Goal: Task Accomplishment & Management: Manage account settings

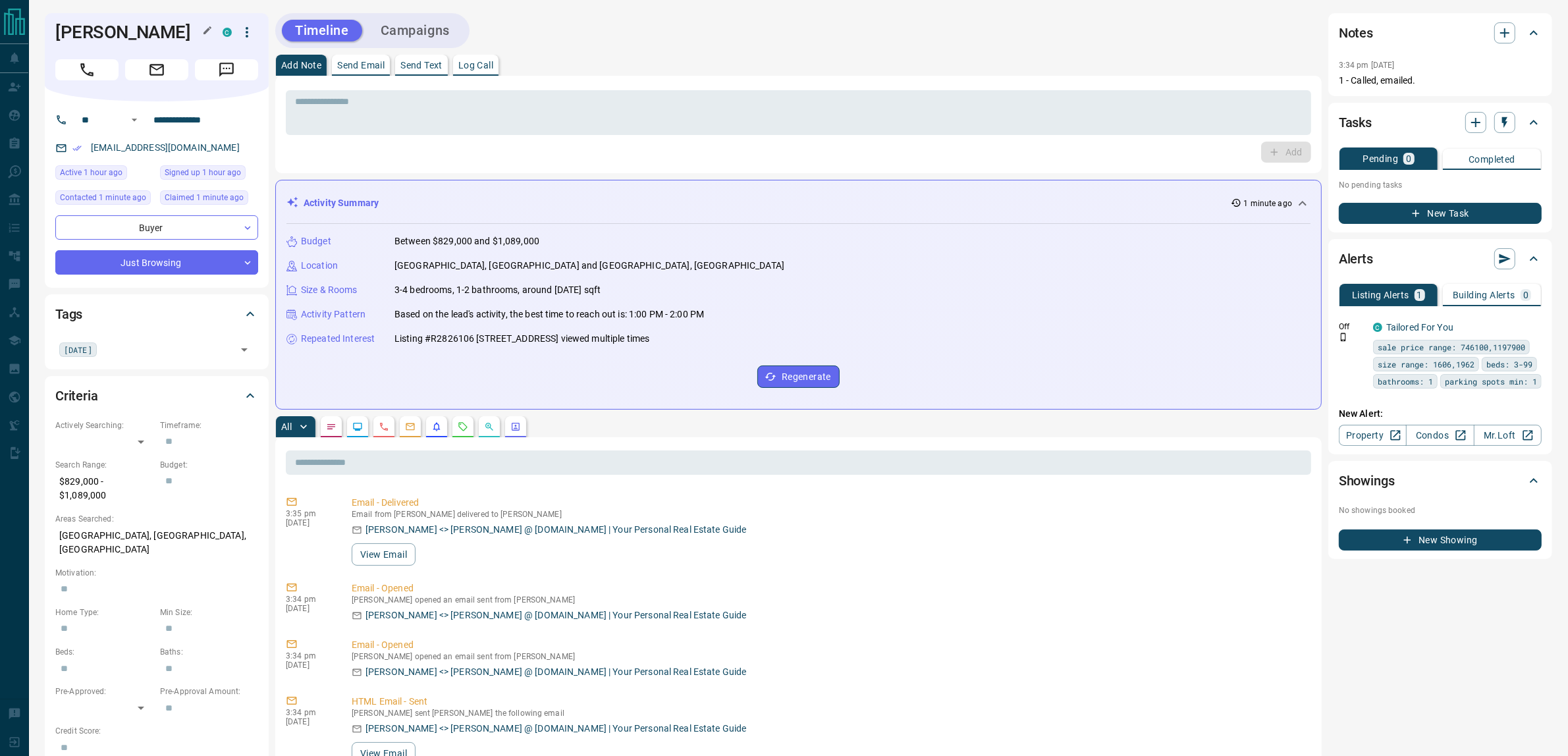
click at [69, 30] on h1 "[PERSON_NAME]" at bounding box center [129, 32] width 147 height 21
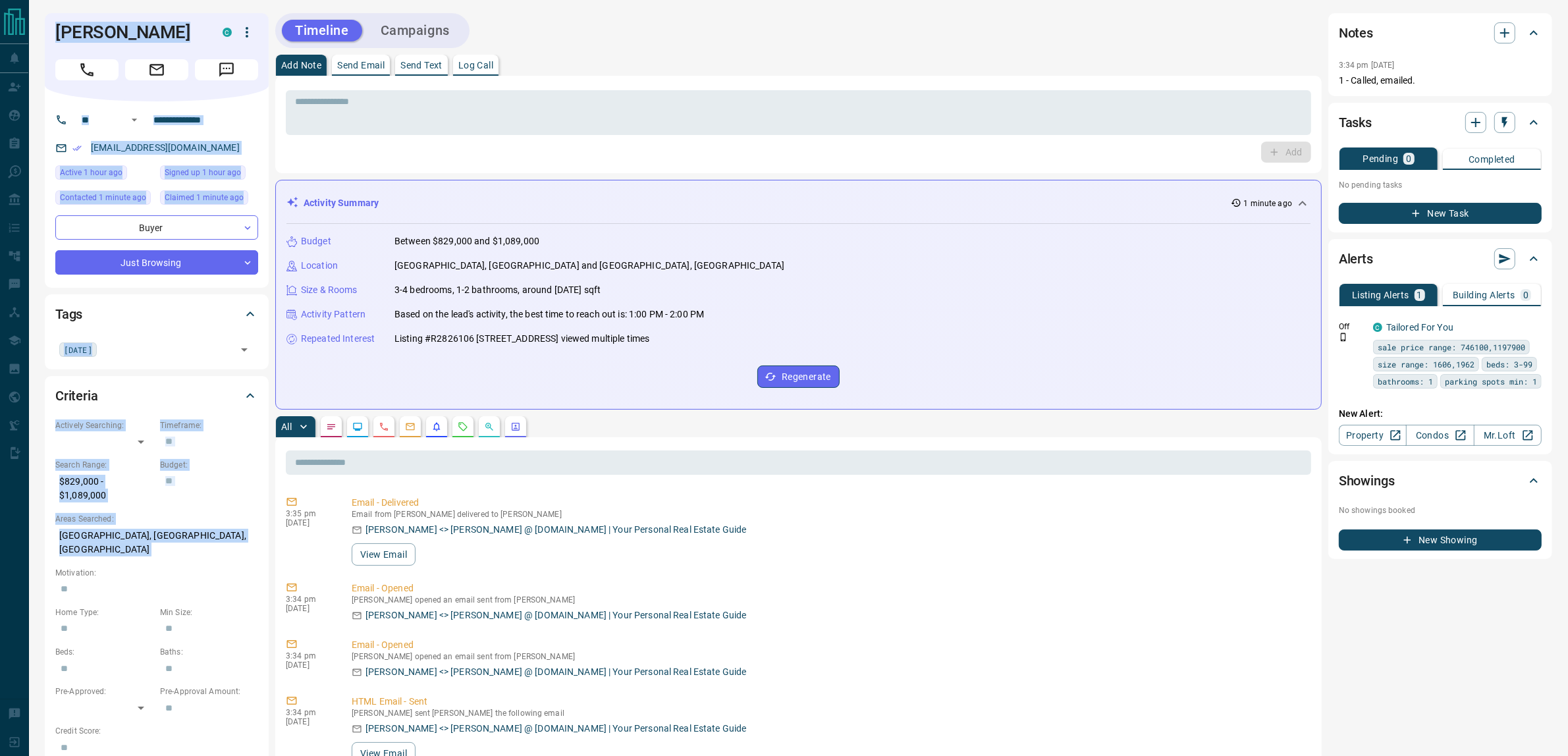
drag, startPoint x: 69, startPoint y: 30, endPoint x: 157, endPoint y: 556, distance: 533.3
copy div "[PERSON_NAME] C ​ ​ [EMAIL_ADDRESS][DOMAIN_NAME] Active 1 hour ago Signed up 1 …"
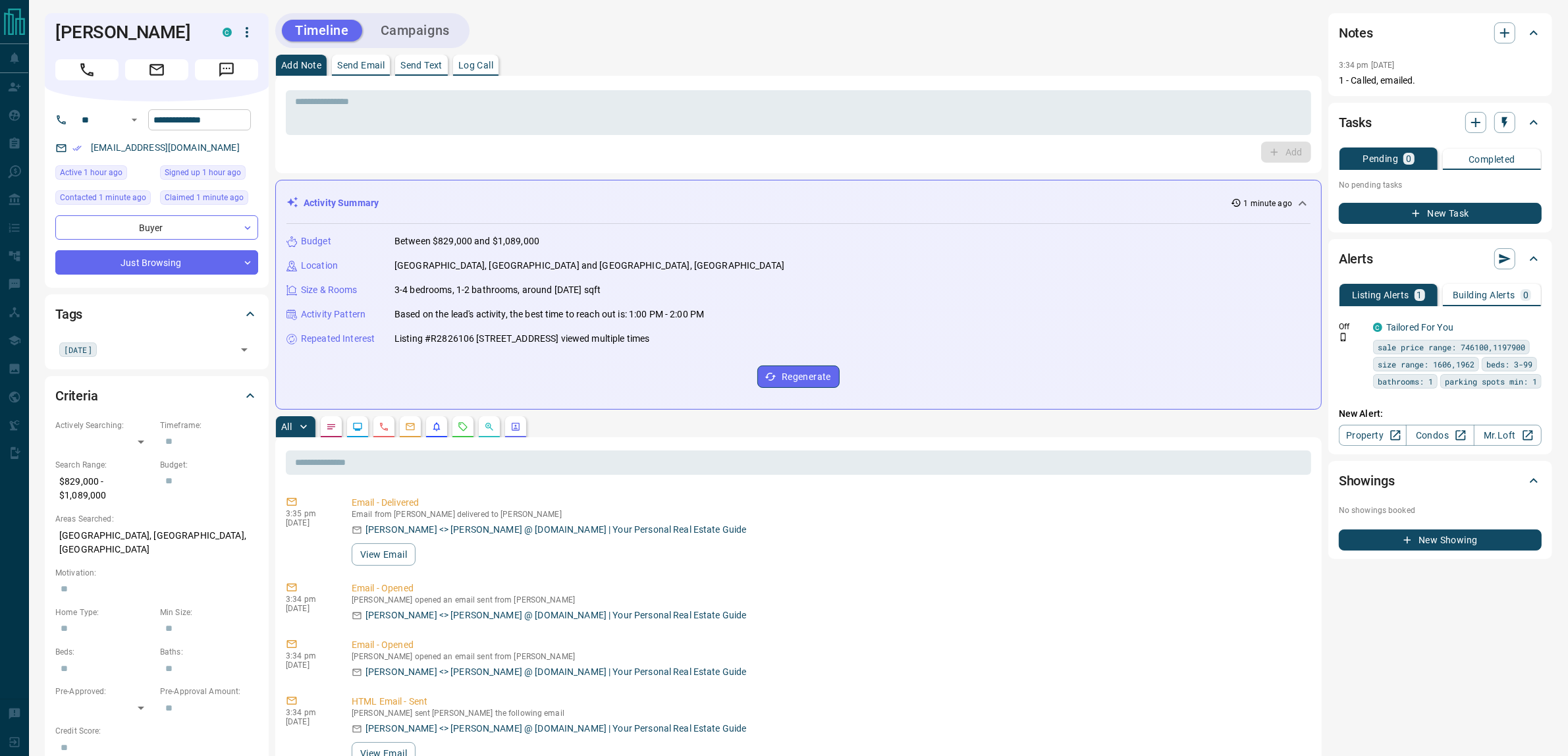
click at [222, 123] on input "**********" at bounding box center [199, 120] width 102 height 21
click at [418, 31] on button "Campaigns" at bounding box center [415, 31] width 96 height 22
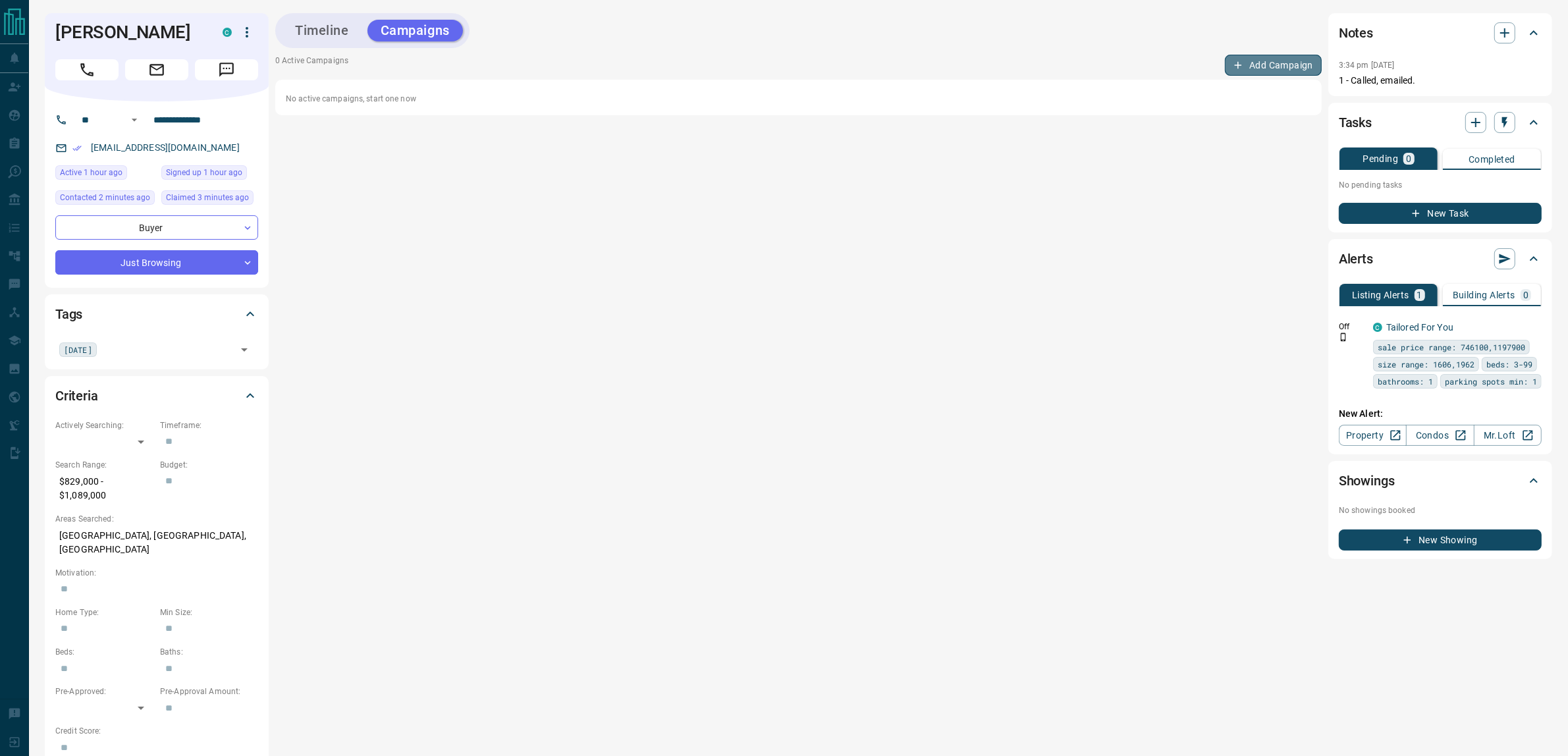
click at [1255, 63] on button "Add Campaign" at bounding box center [1273, 65] width 97 height 21
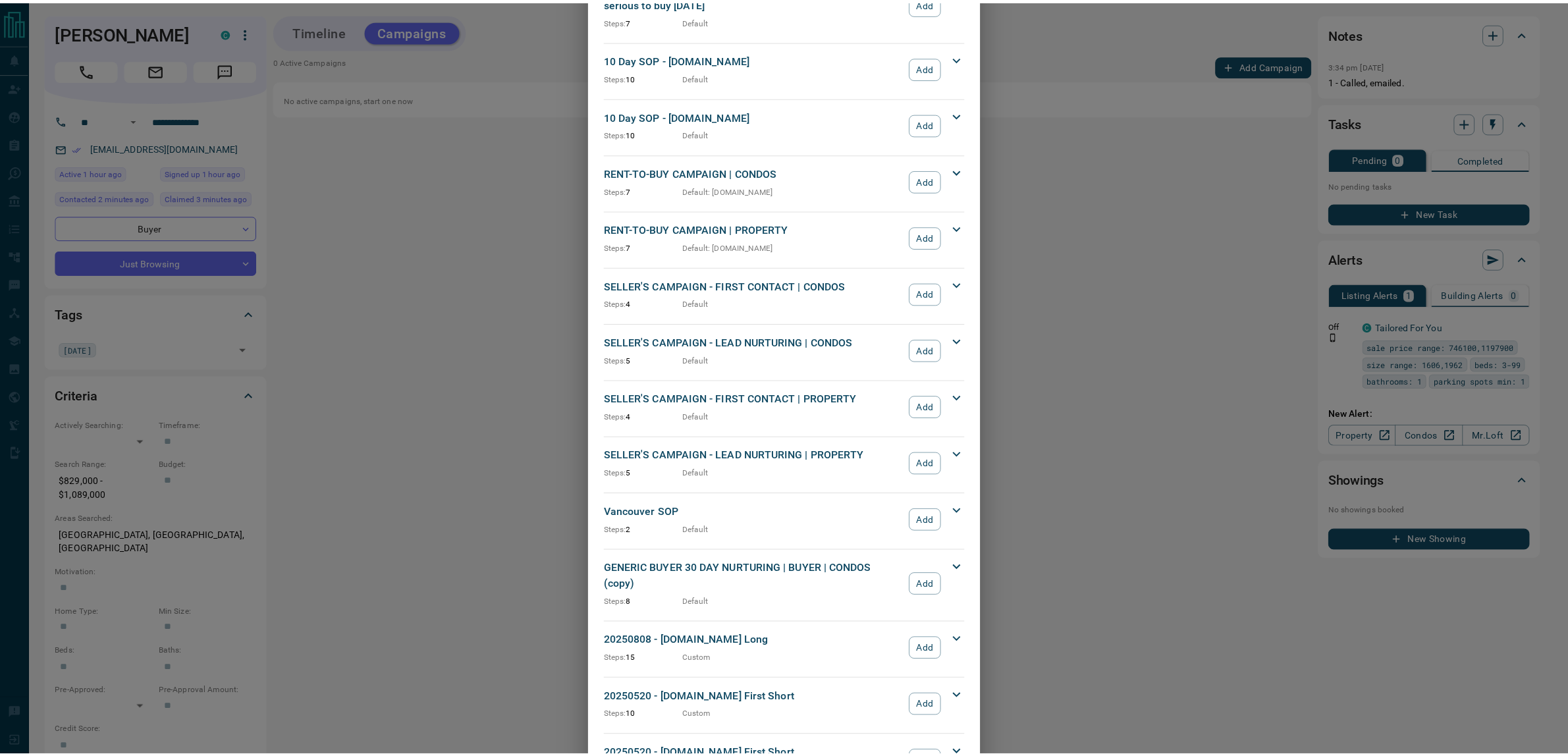
scroll to position [1009, 0]
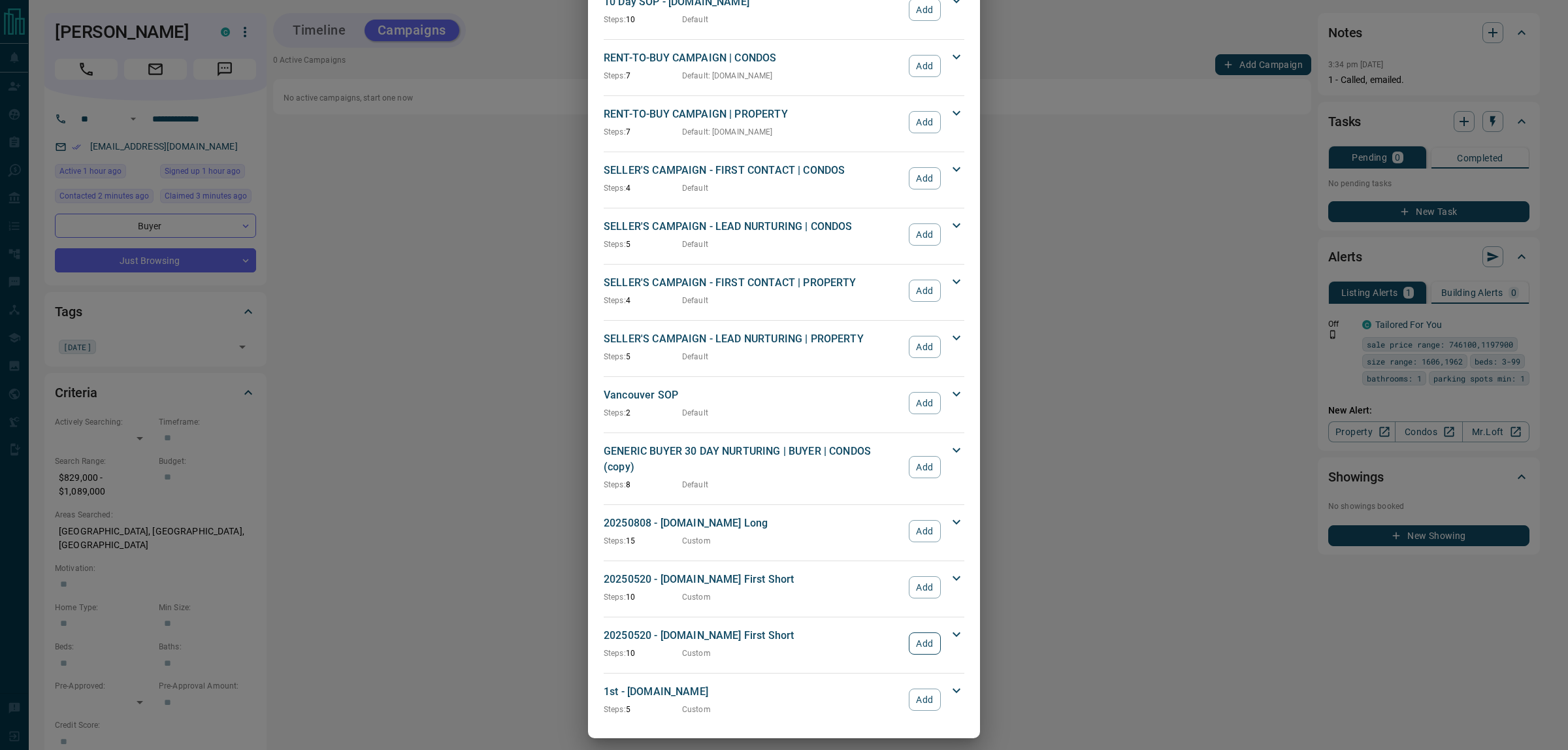
click at [925, 634] on button "Add" at bounding box center [925, 643] width 32 height 22
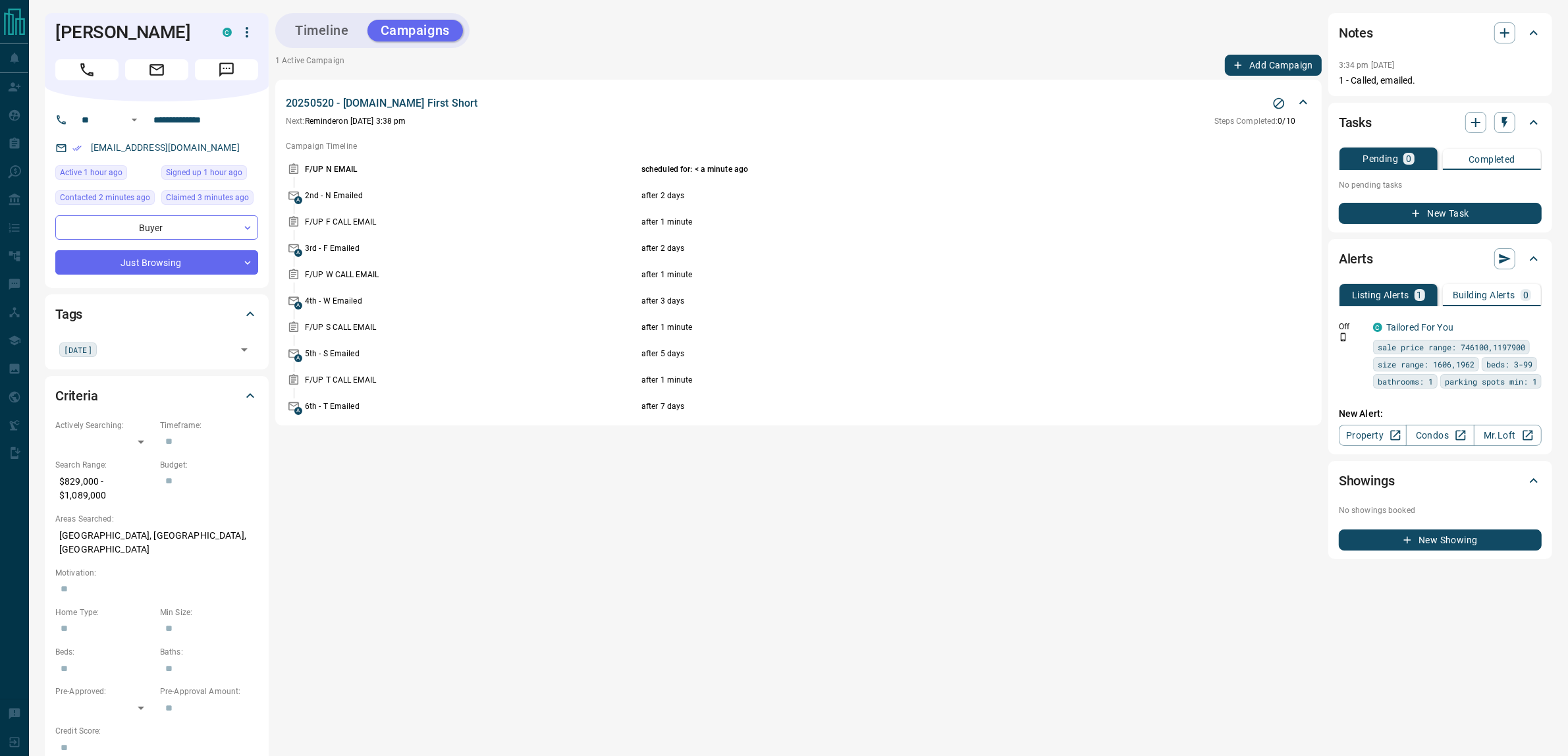
click at [1420, 211] on icon "button" at bounding box center [1416, 214] width 12 height 12
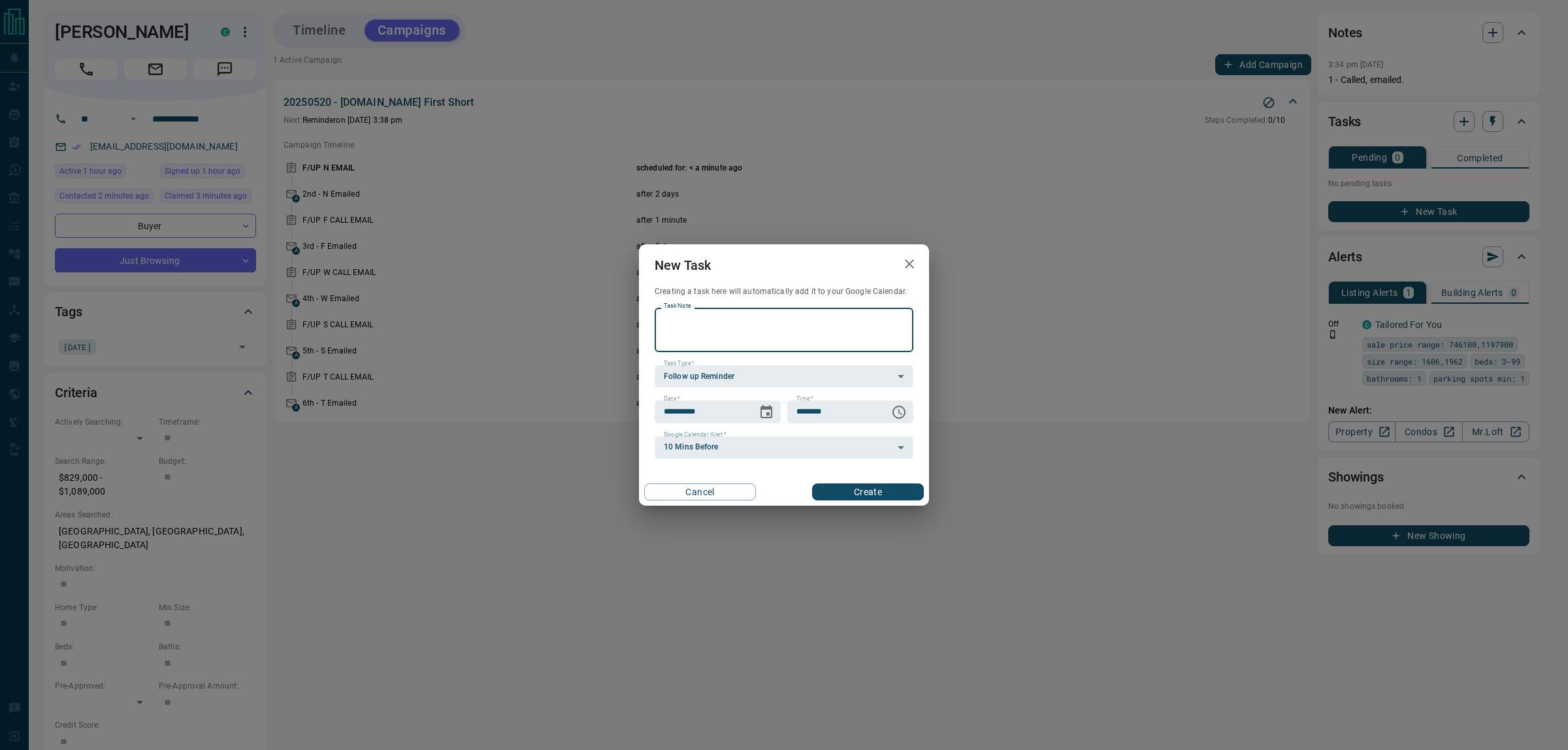
paste textarea "**********"
type textarea "**********"
click at [773, 413] on icon "Choose date, selected date is Aug 14, 2025" at bounding box center [766, 412] width 16 height 16
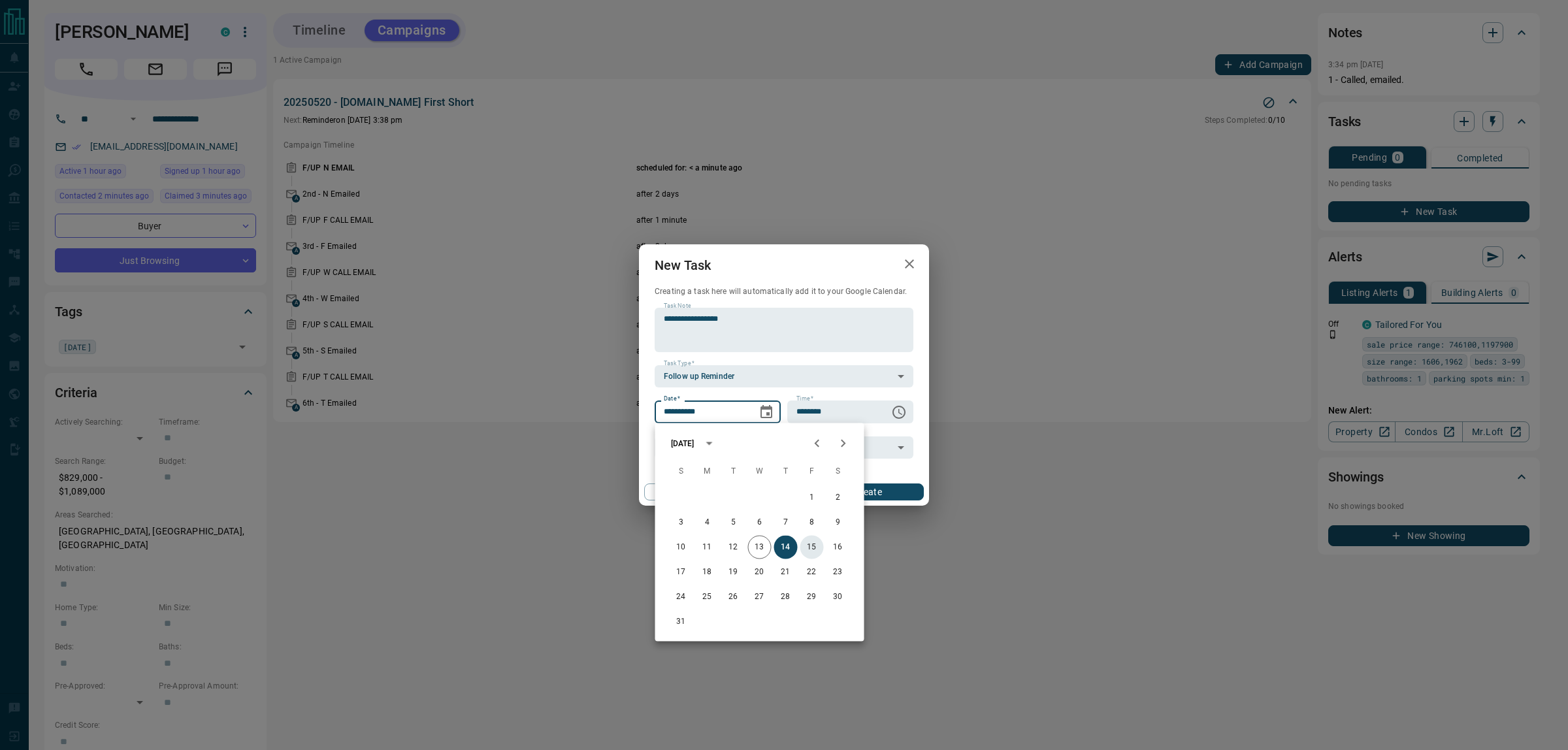
click at [814, 544] on button "15" at bounding box center [812, 548] width 24 height 24
type input "**********"
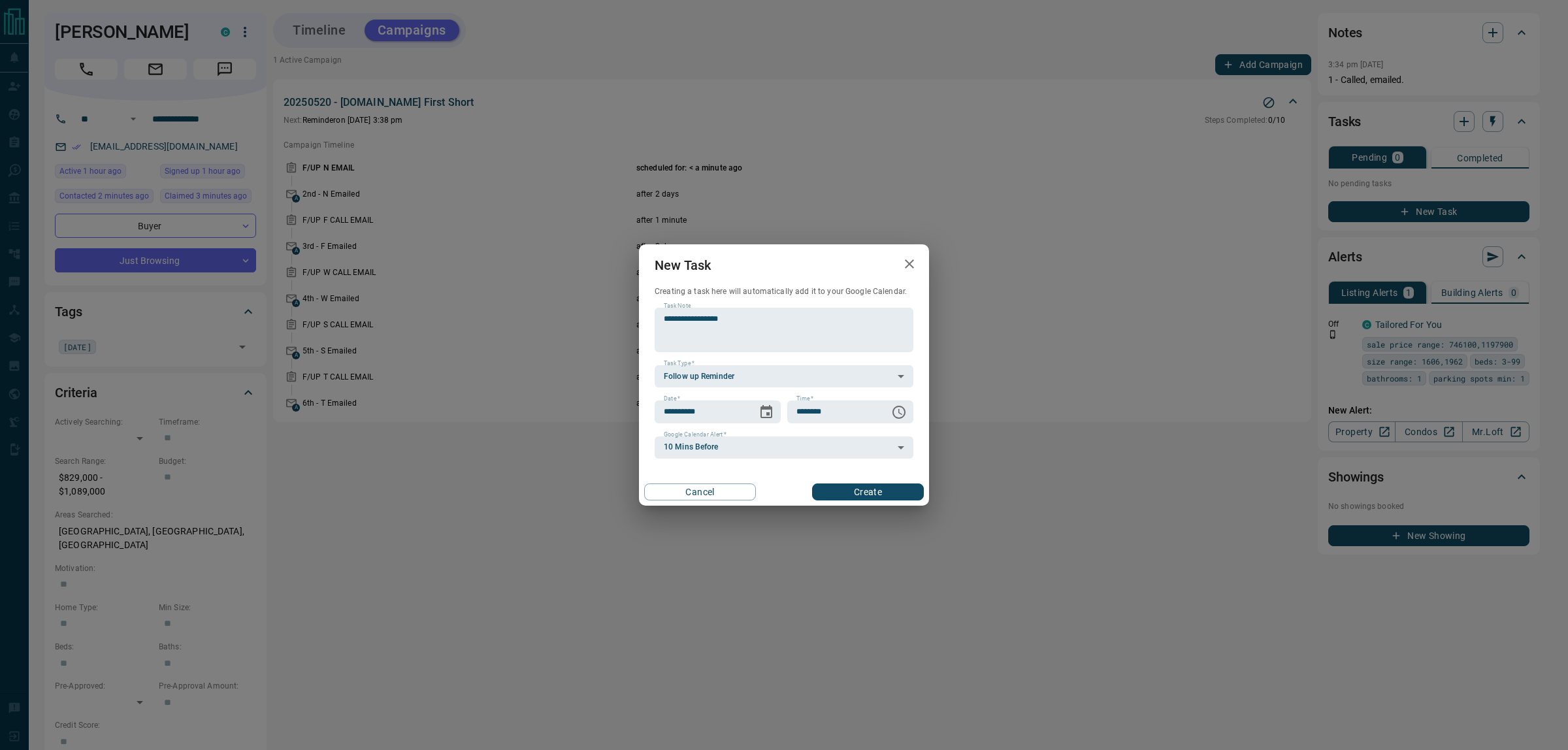
click at [853, 494] on button "Create" at bounding box center [867, 492] width 112 height 17
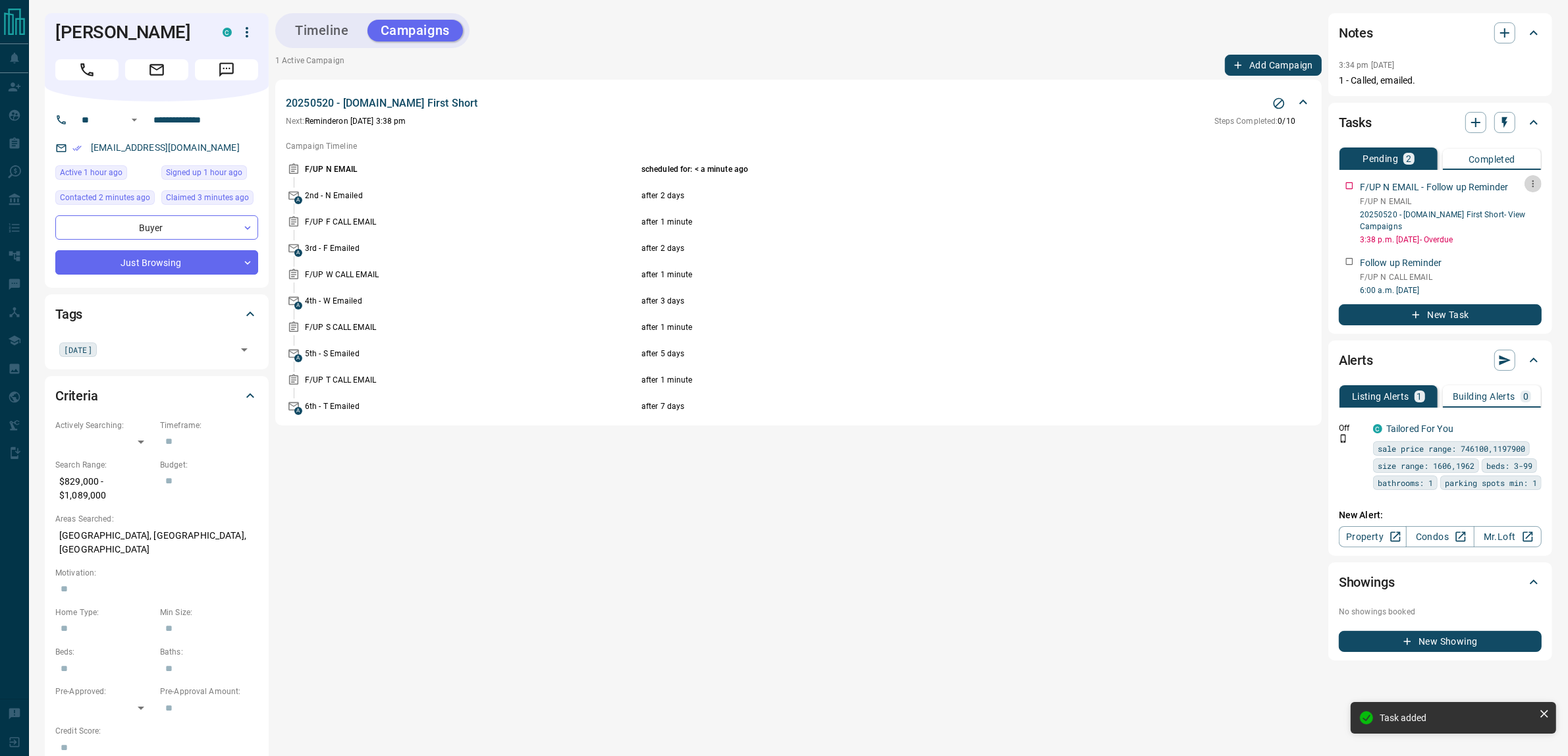
click at [1535, 186] on icon "button" at bounding box center [1533, 184] width 11 height 11
click at [1525, 224] on li "Delete" at bounding box center [1513, 227] width 58 height 20
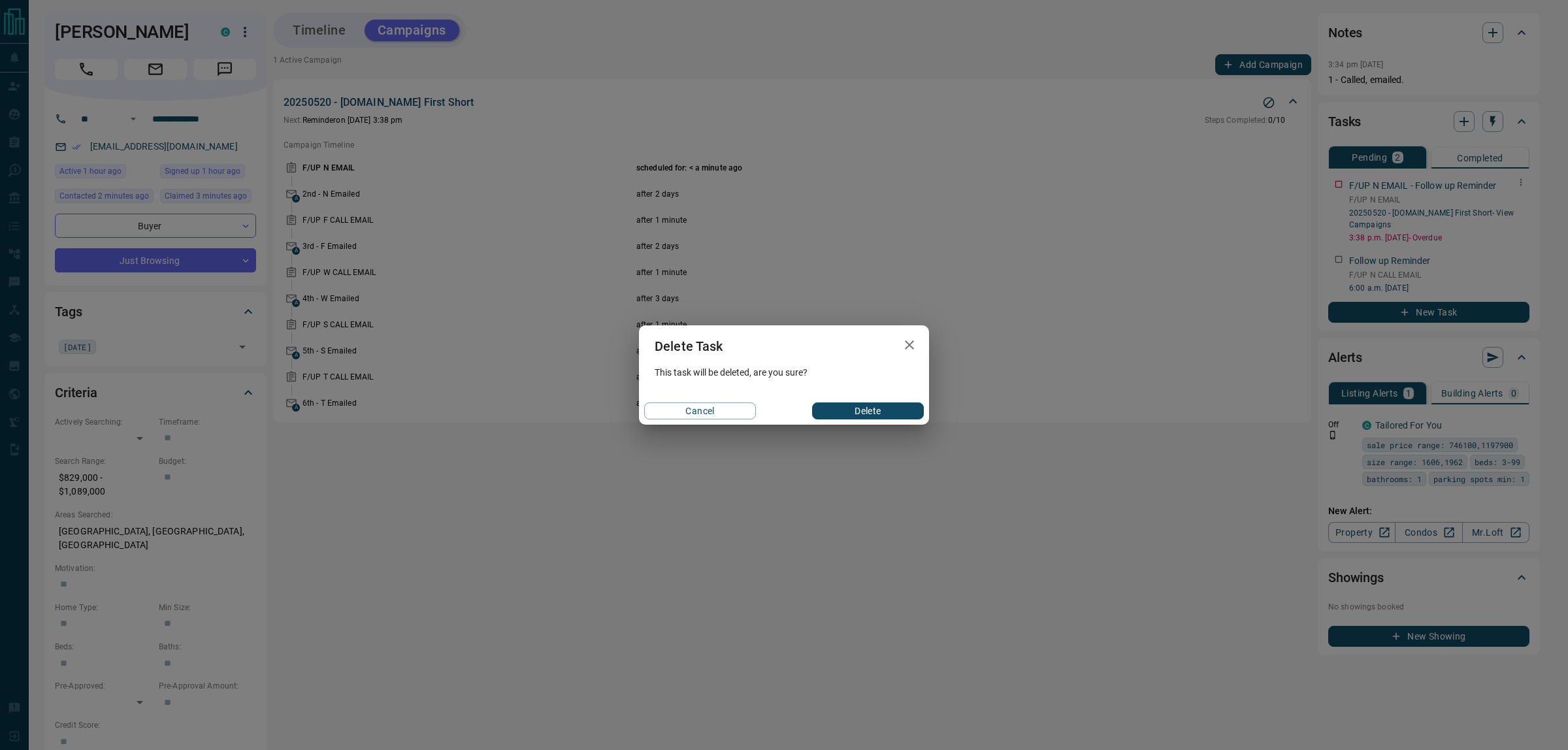
click at [856, 409] on button "Delete" at bounding box center [867, 411] width 112 height 17
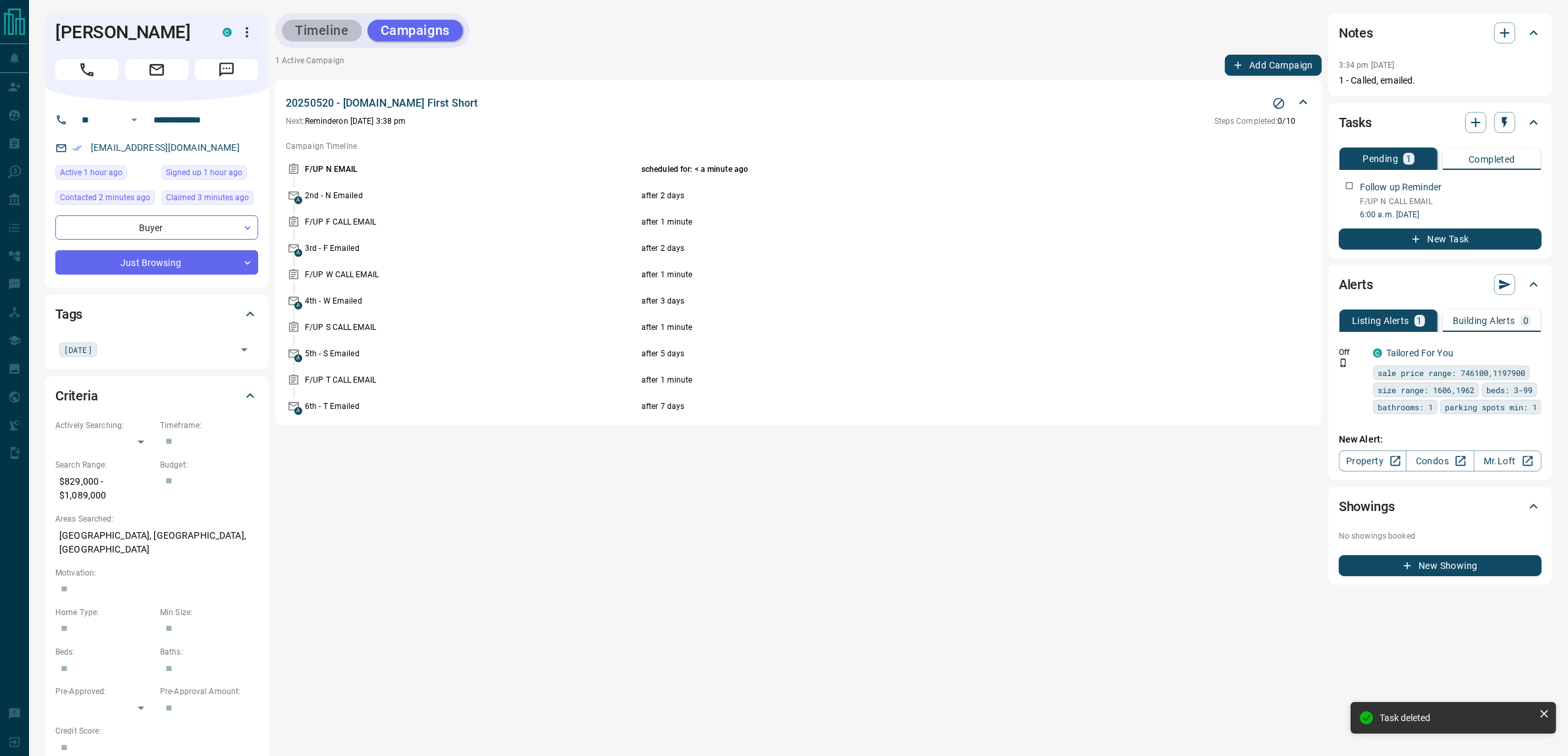
click at [317, 38] on button "Timeline" at bounding box center [322, 31] width 81 height 22
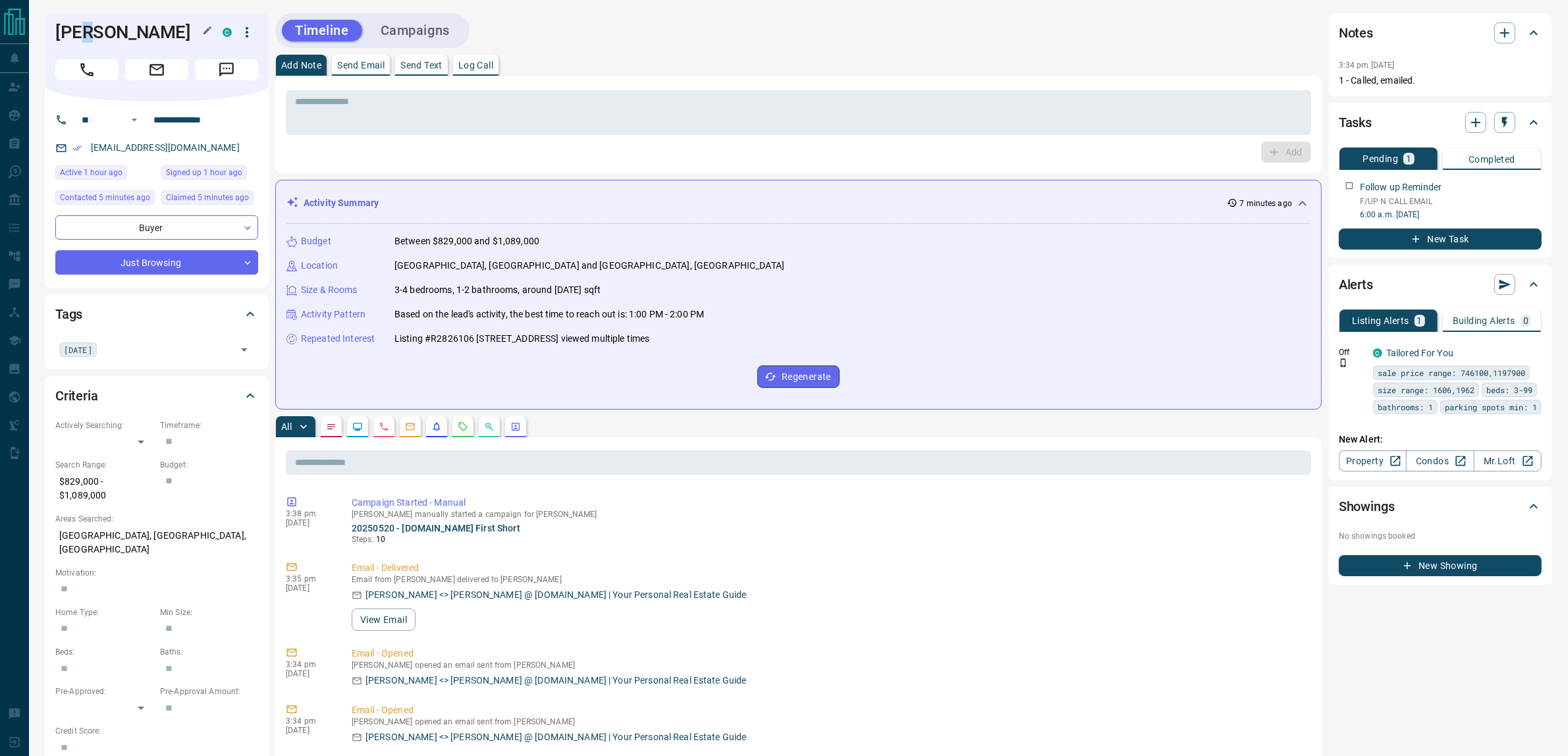
click at [82, 36] on h1 "[PERSON_NAME]" at bounding box center [129, 32] width 147 height 21
click at [70, 31] on h1 "[PERSON_NAME]" at bounding box center [129, 32] width 147 height 21
drag, startPoint x: 70, startPoint y: 31, endPoint x: 139, endPoint y: 31, distance: 69.0
click at [114, 35] on h1 "[PERSON_NAME]" at bounding box center [129, 32] width 147 height 21
copy h1 "[PERSON_NAME]"
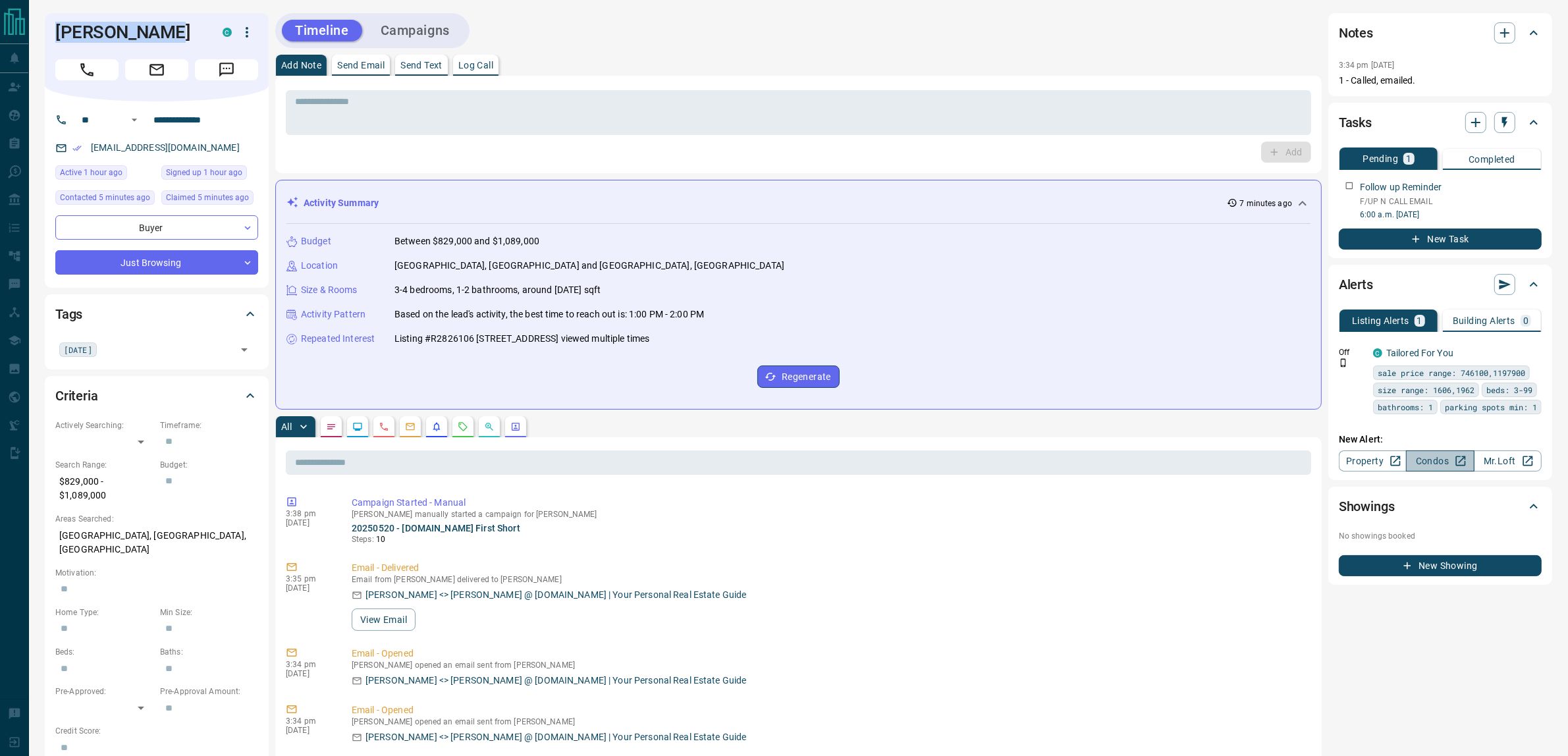
click at [1424, 471] on link "Condos" at bounding box center [1439, 460] width 68 height 21
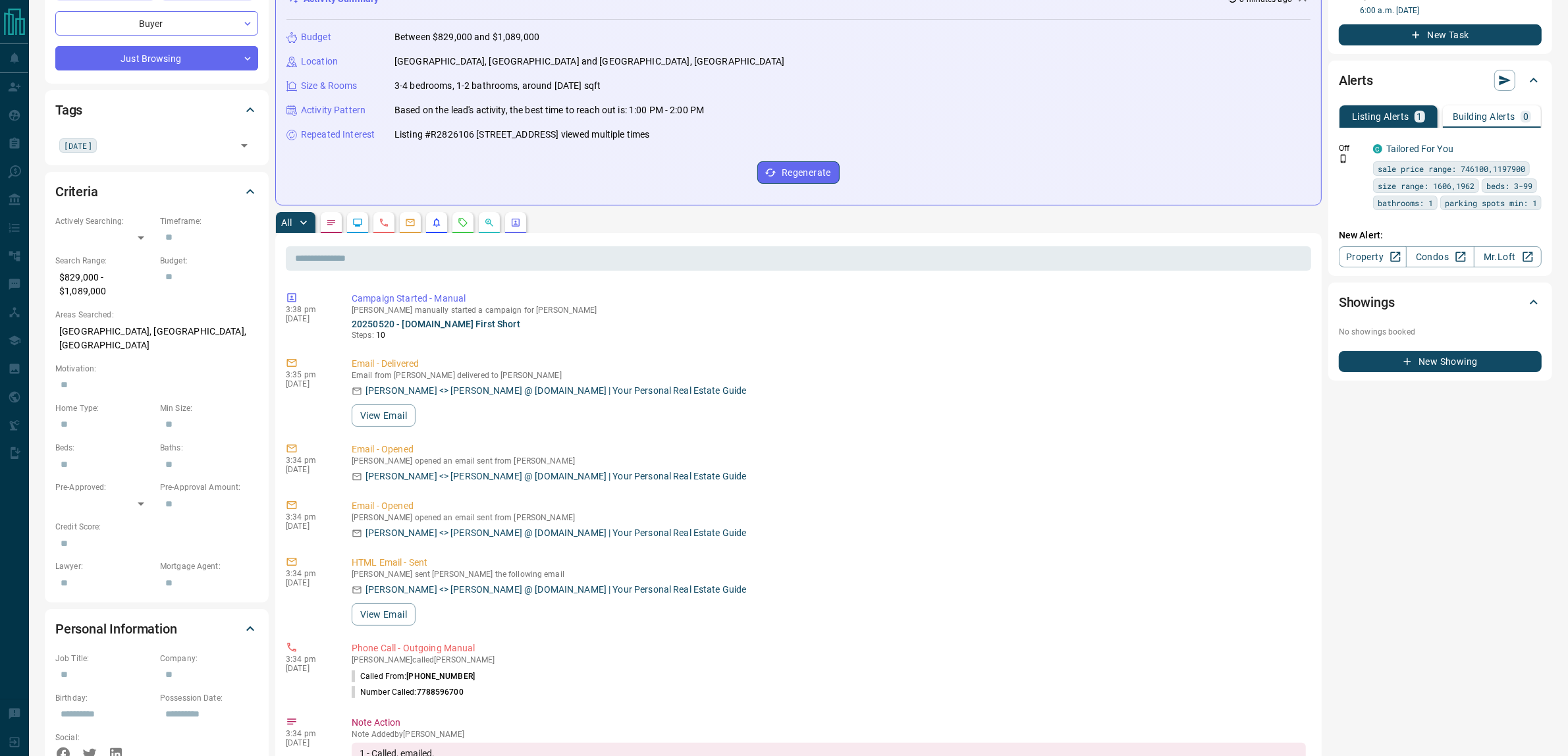
scroll to position [0, 0]
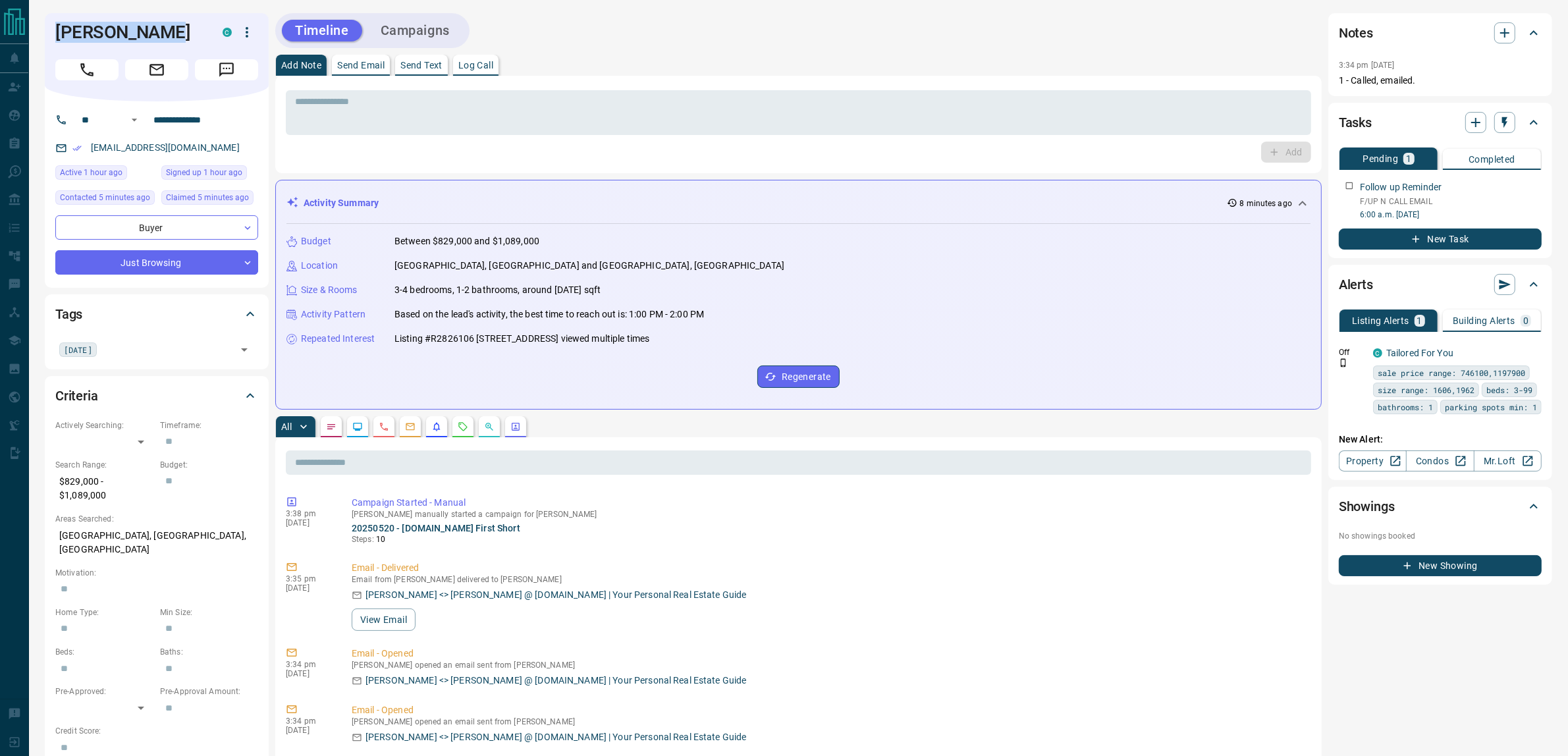
copy h1 "[PERSON_NAME]"
